Goal: Find contact information: Find contact information

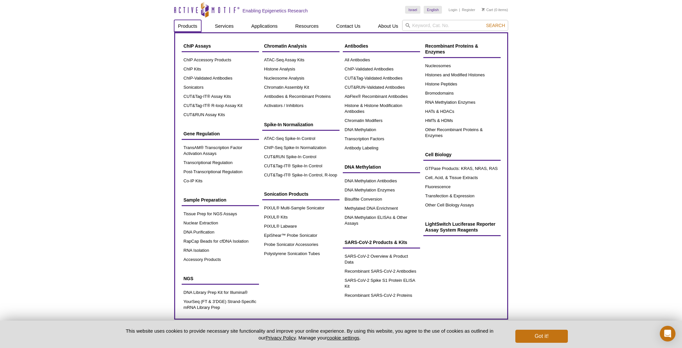
click at [191, 26] on link "Products" at bounding box center [187, 26] width 27 height 12
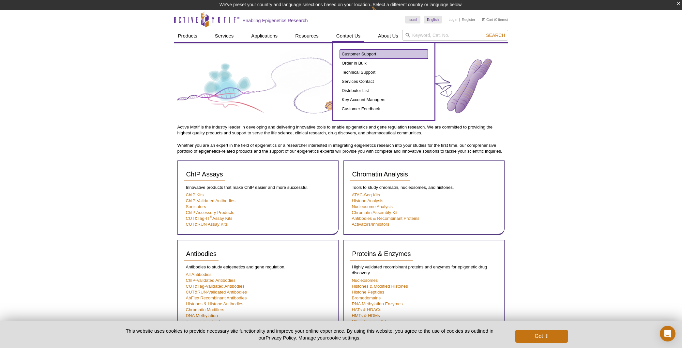
click at [356, 52] on link "Customer Support" at bounding box center [384, 54] width 88 height 9
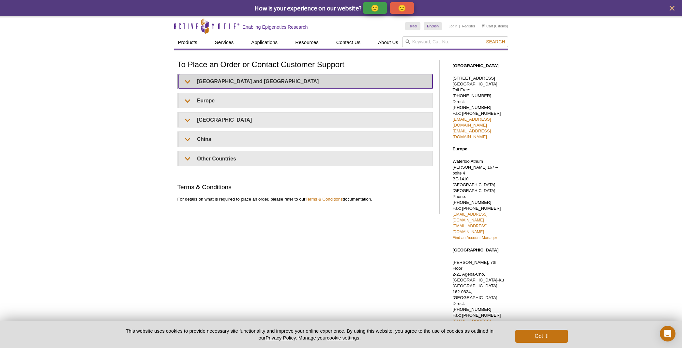
click at [207, 84] on summary "United States and Canada" at bounding box center [306, 81] width 254 height 15
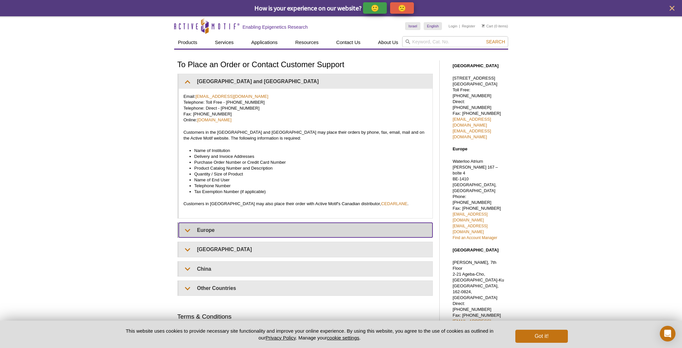
click at [196, 227] on summary "Europe" at bounding box center [306, 230] width 254 height 15
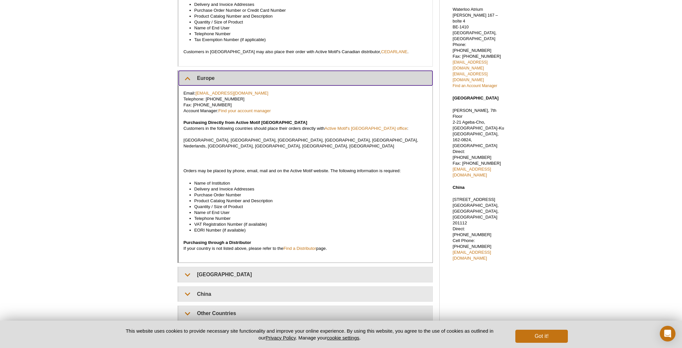
scroll to position [173, 0]
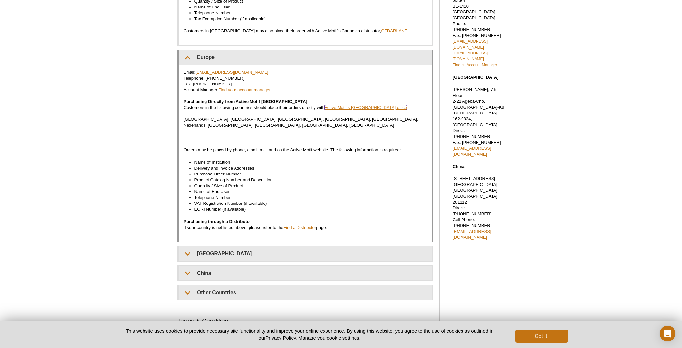
click at [359, 108] on link "Active Motif's Belgium office" at bounding box center [366, 107] width 83 height 5
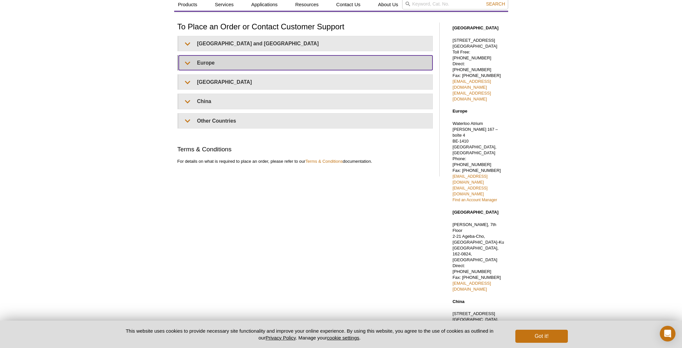
click at [205, 62] on summary "Europe" at bounding box center [306, 62] width 254 height 15
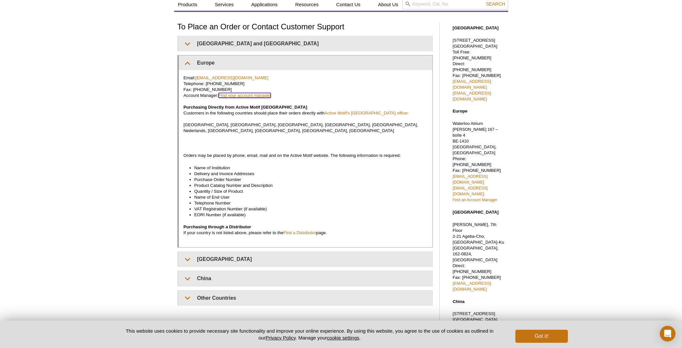
click at [246, 96] on link "Find your account manager" at bounding box center [245, 95] width 53 height 5
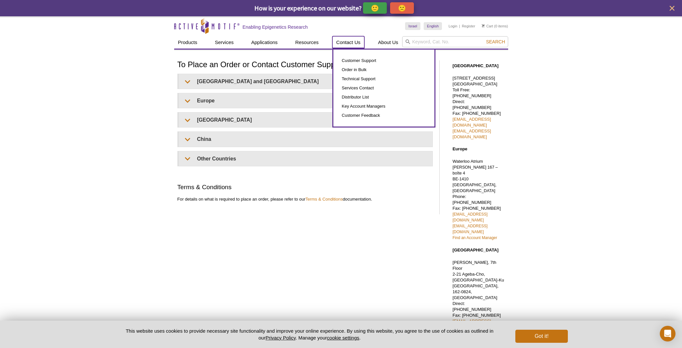
click at [350, 41] on link "Contact Us" at bounding box center [348, 42] width 32 height 12
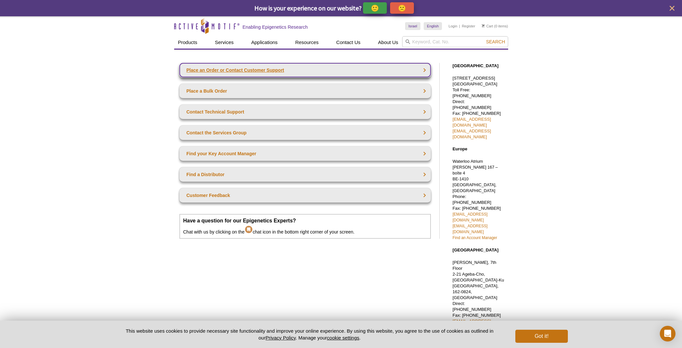
click at [260, 69] on link "Place an Order or Contact Customer Support" at bounding box center [305, 70] width 252 height 14
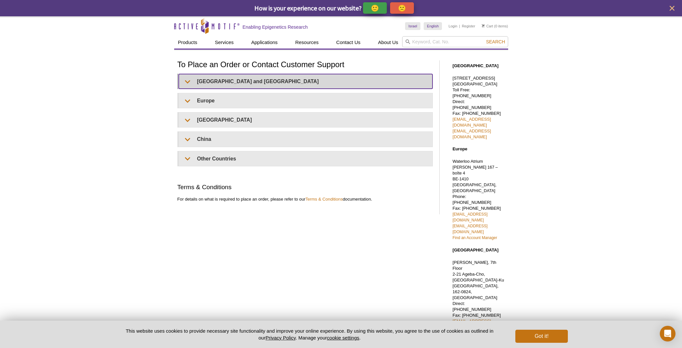
click at [207, 85] on summary "United States and Canada" at bounding box center [306, 81] width 254 height 15
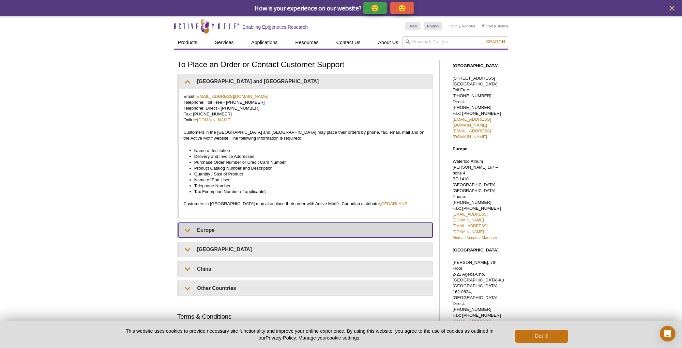
click at [211, 227] on summary "Europe" at bounding box center [306, 230] width 254 height 15
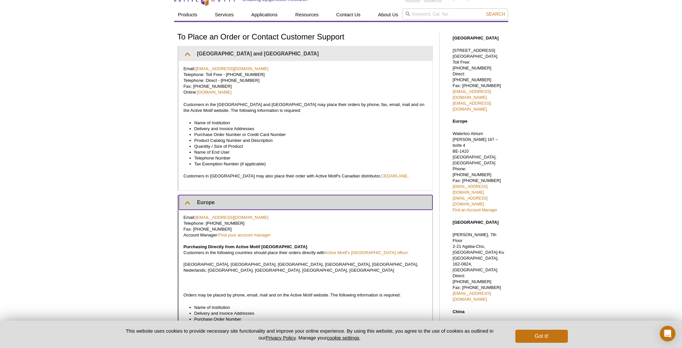
scroll to position [15, 0]
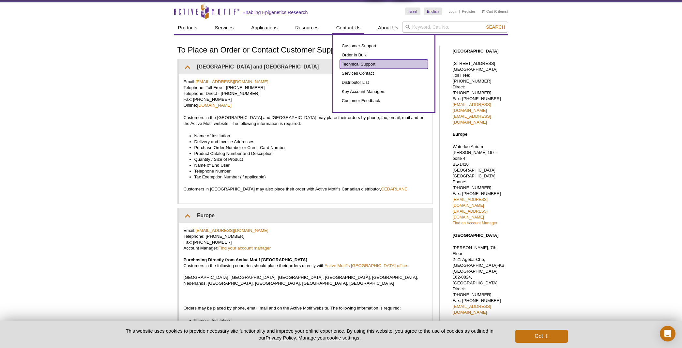
click at [358, 63] on link "Technical Support" at bounding box center [384, 64] width 88 height 9
click at [349, 65] on link "Technical Support" at bounding box center [384, 64] width 88 height 9
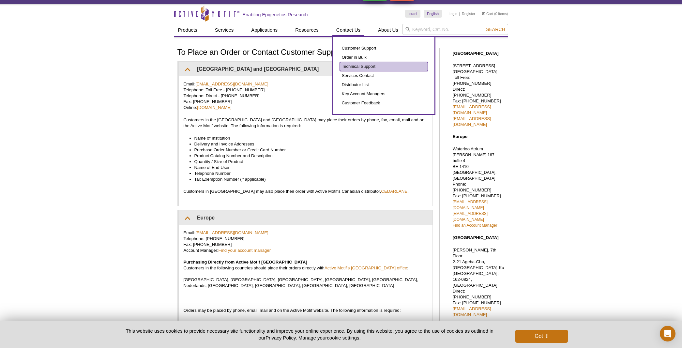
scroll to position [11, 0]
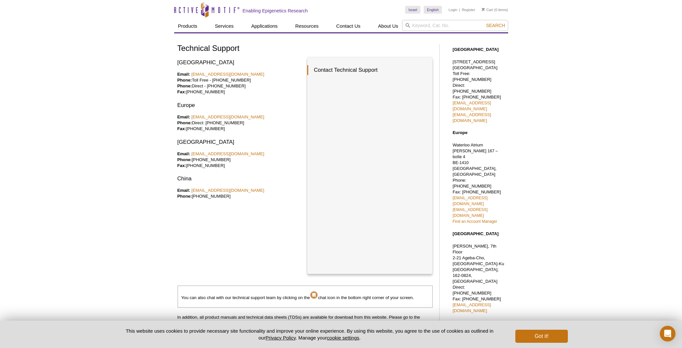
scroll to position [62, 0]
